Goal: Transaction & Acquisition: Download file/media

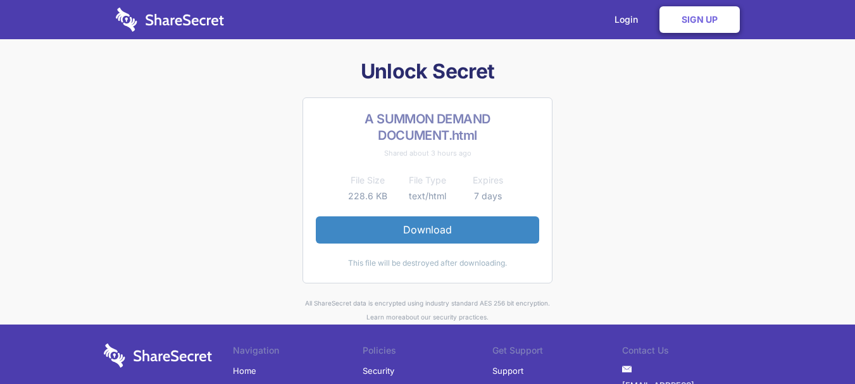
click at [473, 229] on link "Download" at bounding box center [427, 229] width 223 height 27
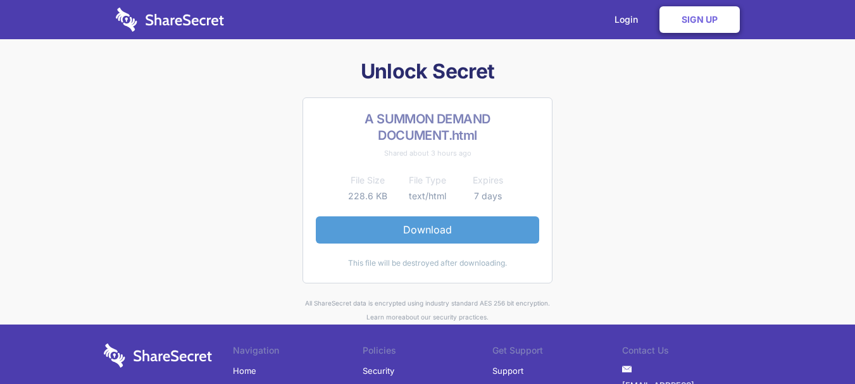
click at [432, 231] on link "Download" at bounding box center [427, 229] width 223 height 27
